Goal: Complete application form

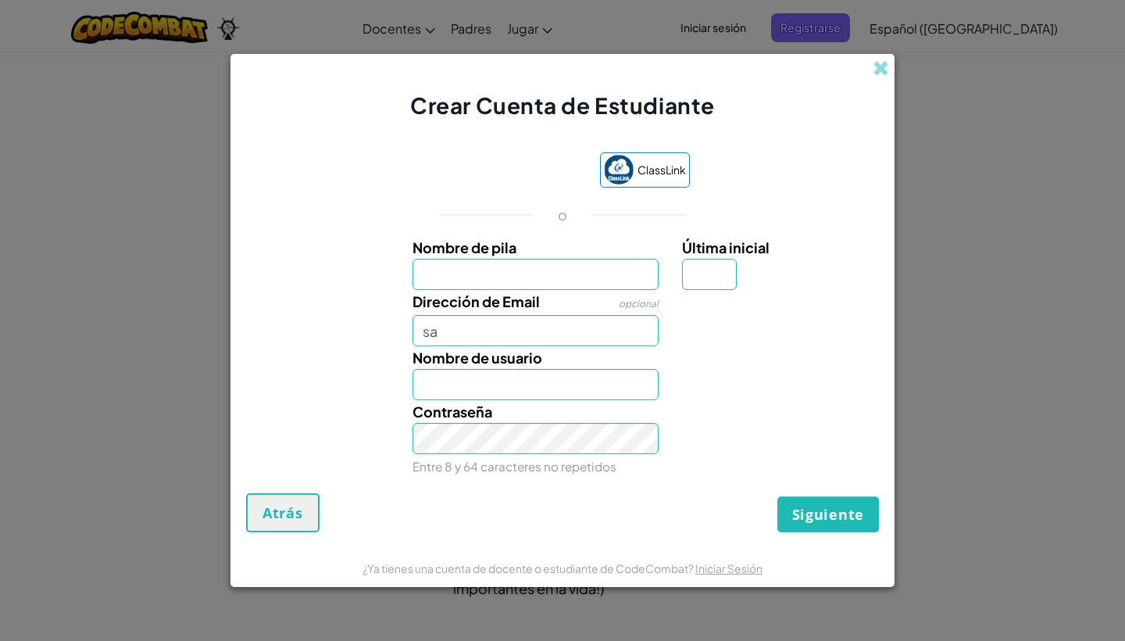
type input "s"
type input "[EMAIL_ADDRESS][DOMAIN_NAME]"
click at [447, 387] on input "Nombre de usuario" at bounding box center [536, 384] width 247 height 31
click at [463, 277] on input "Nombre de pila" at bounding box center [536, 274] width 247 height 31
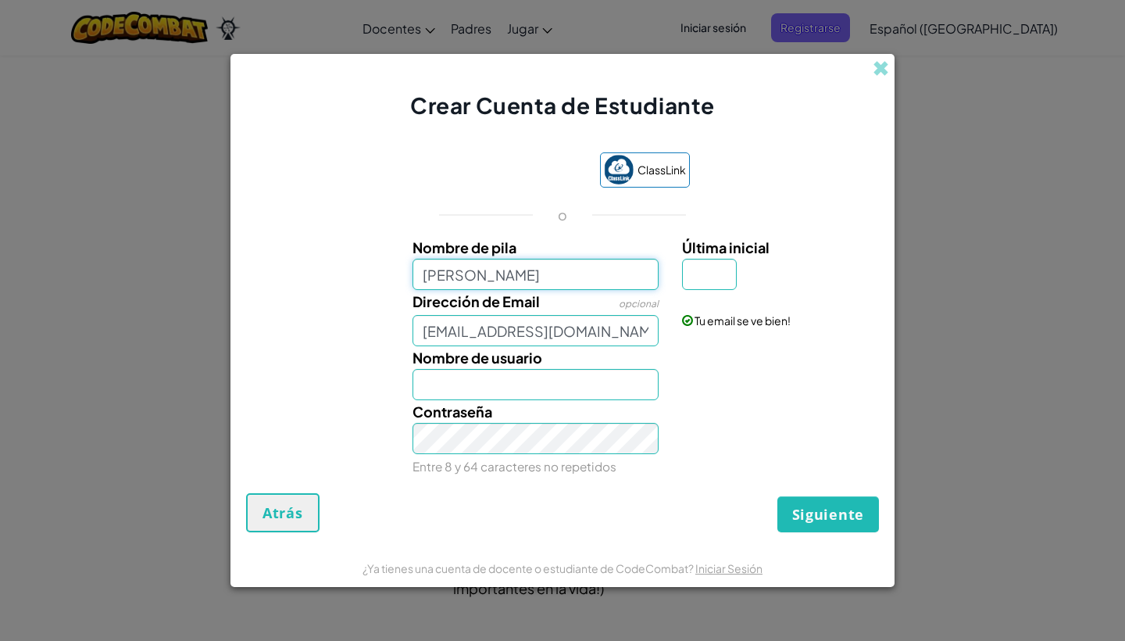
type input "[PERSON_NAME]"
click at [465, 391] on input "[PERSON_NAME]" at bounding box center [536, 384] width 247 height 31
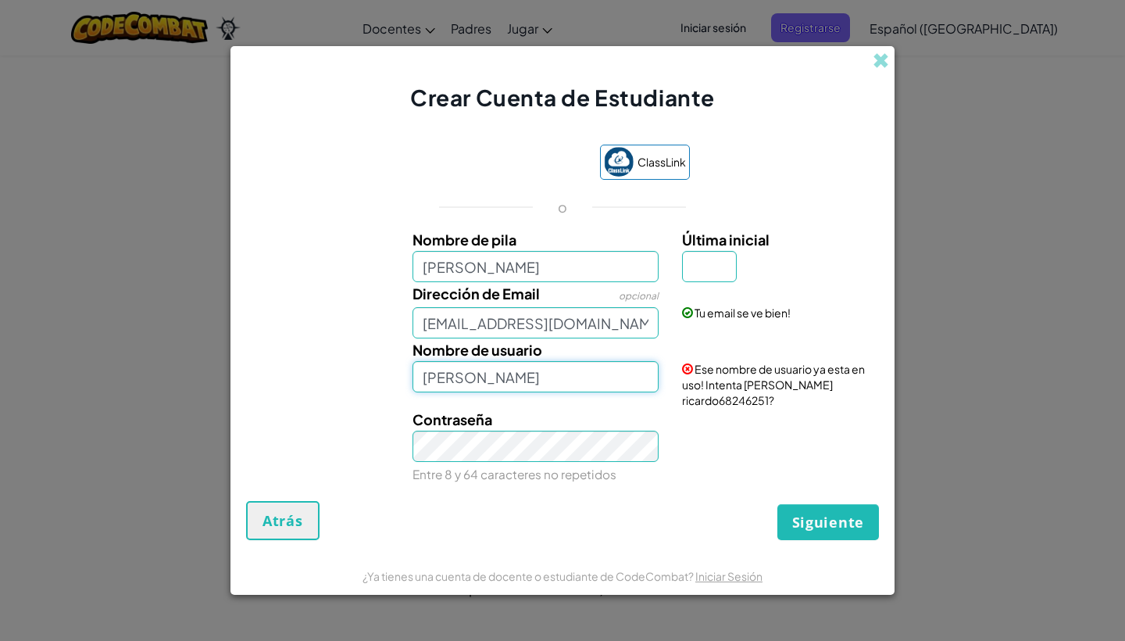
click at [495, 385] on input "[PERSON_NAME]" at bounding box center [536, 376] width 247 height 31
type input "Luisluna"
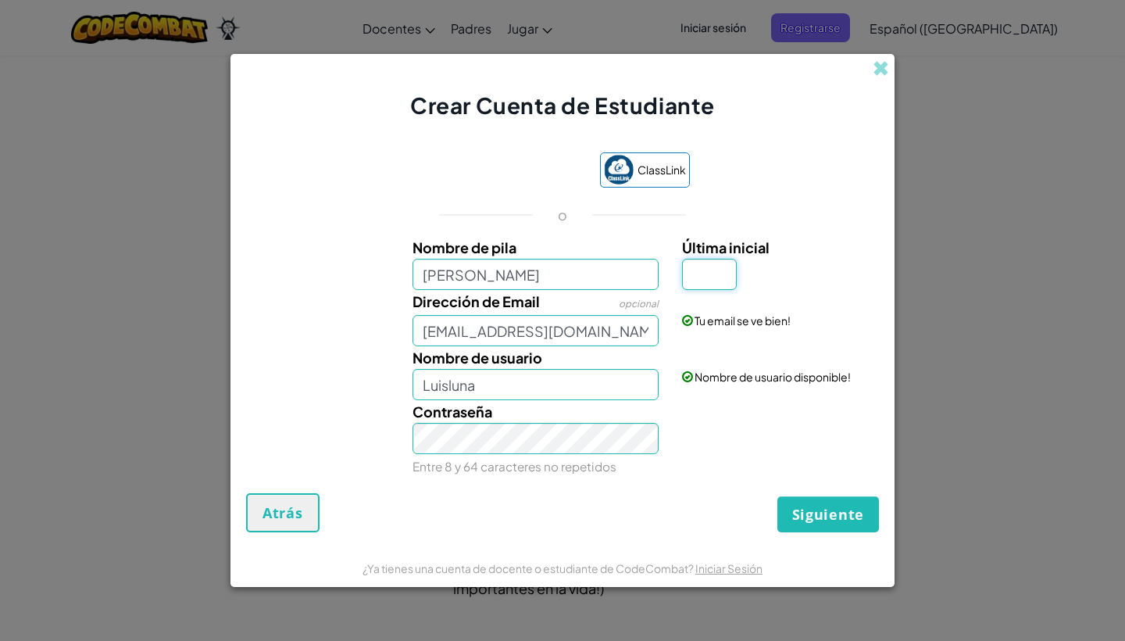
click at [706, 277] on input "Última inicial" at bounding box center [709, 274] width 55 height 31
type input "a"
type input "[PERSON_NAME]"
click at [830, 503] on button "Siguiente" at bounding box center [829, 514] width 102 height 36
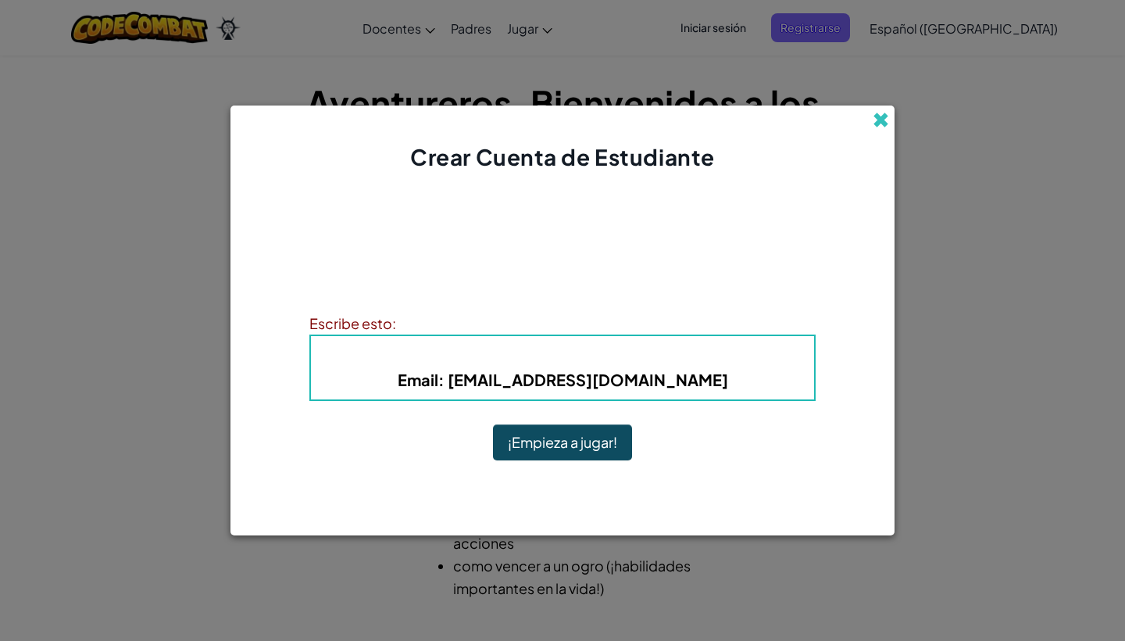
click at [881, 113] on span at bounding box center [881, 120] width 16 height 16
